Goal: Find specific page/section: Find specific page/section

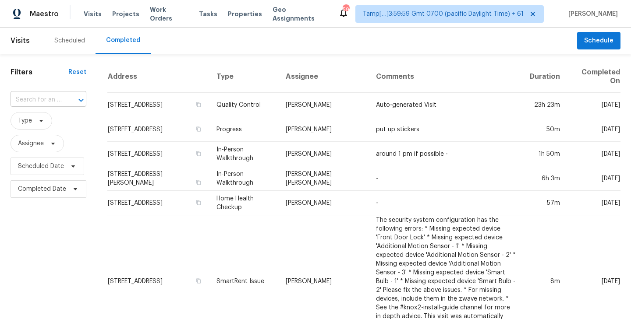
click at [38, 100] on input "text" at bounding box center [36, 100] width 51 height 14
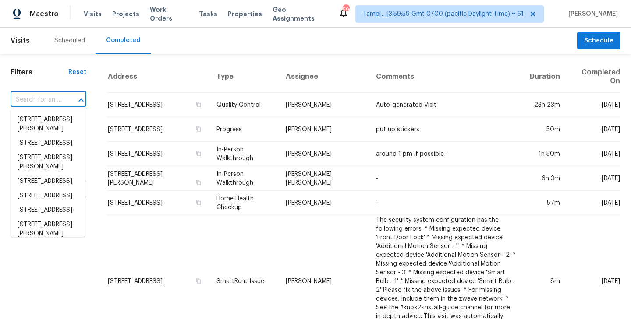
paste input "[STREET_ADDRESS][PERSON_NAME]"
type input "[STREET_ADDRESS][PERSON_NAME]"
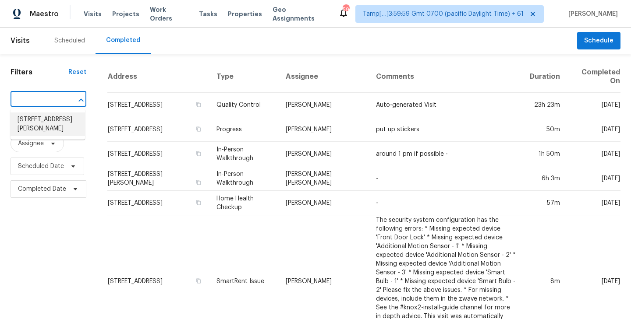
click at [42, 124] on li "[STREET_ADDRESS][PERSON_NAME]" at bounding box center [48, 125] width 74 height 24
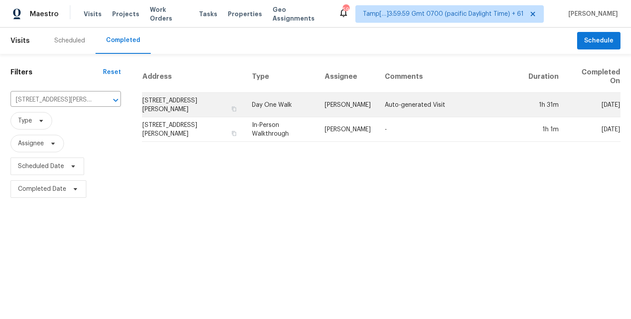
click at [205, 108] on td "[STREET_ADDRESS][PERSON_NAME]" at bounding box center [193, 105] width 103 height 25
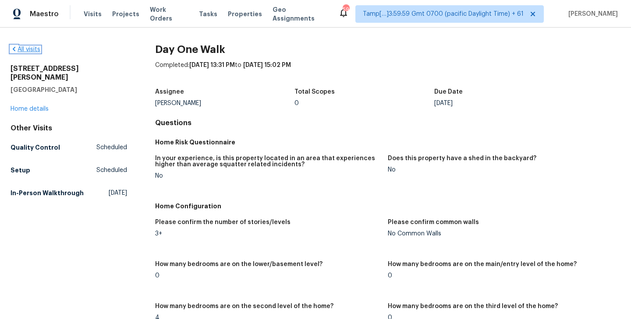
click at [29, 48] on link "All visits" at bounding box center [26, 49] width 30 height 6
